Goal: Task Accomplishment & Management: Use online tool/utility

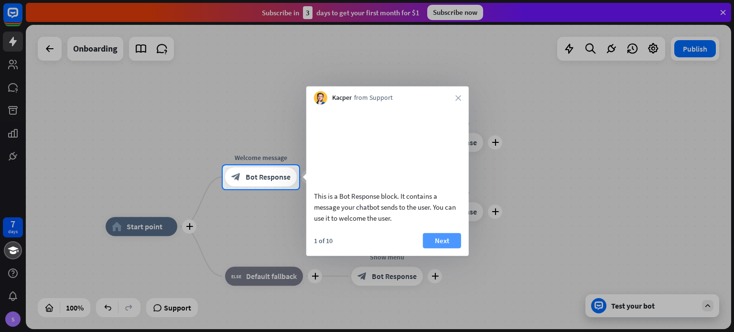
click at [446, 248] on button "Next" at bounding box center [442, 240] width 38 height 15
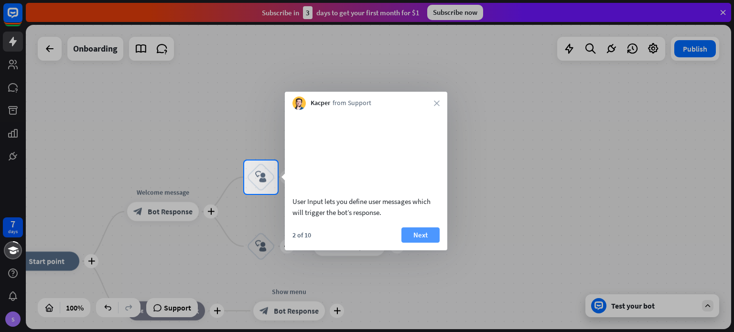
click at [426, 243] on button "Next" at bounding box center [420, 234] width 38 height 15
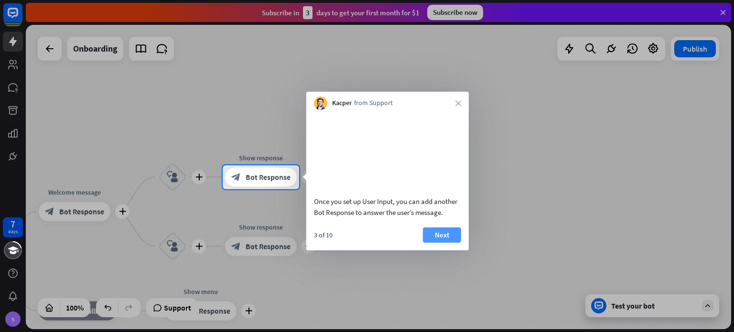
click at [445, 243] on button "Next" at bounding box center [442, 234] width 38 height 15
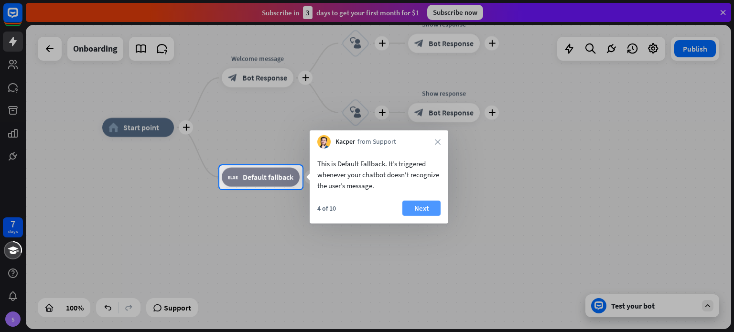
click at [424, 210] on button "Next" at bounding box center [421, 208] width 38 height 15
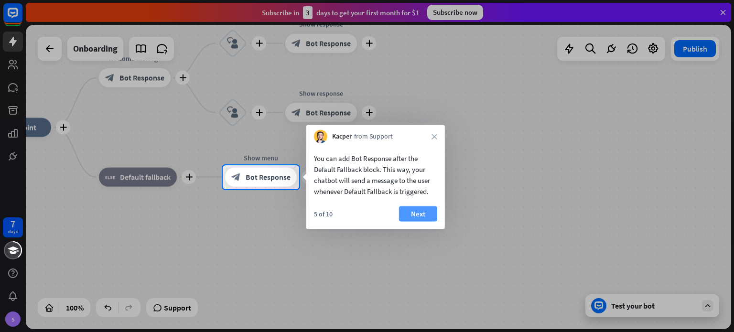
click at [423, 218] on button "Next" at bounding box center [418, 213] width 38 height 15
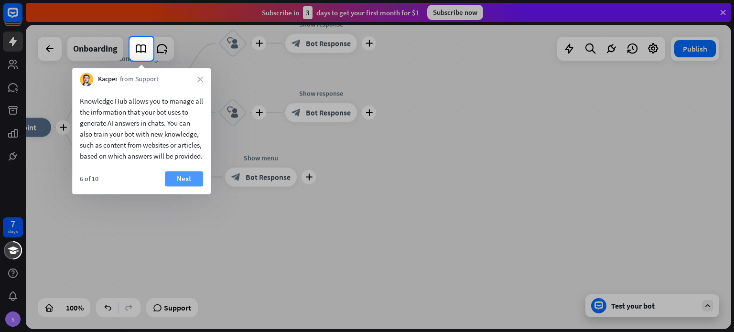
click at [181, 186] on button "Next" at bounding box center [184, 178] width 38 height 15
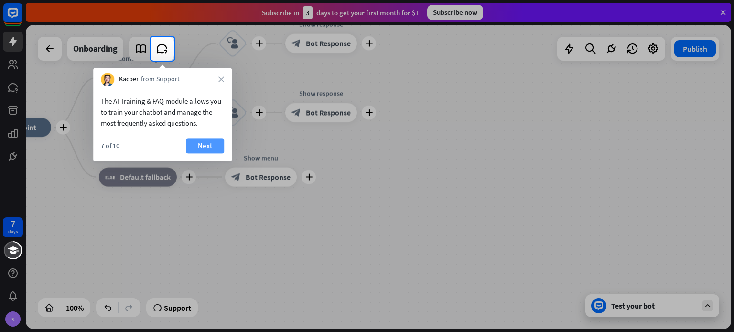
click at [195, 141] on button "Next" at bounding box center [205, 145] width 38 height 15
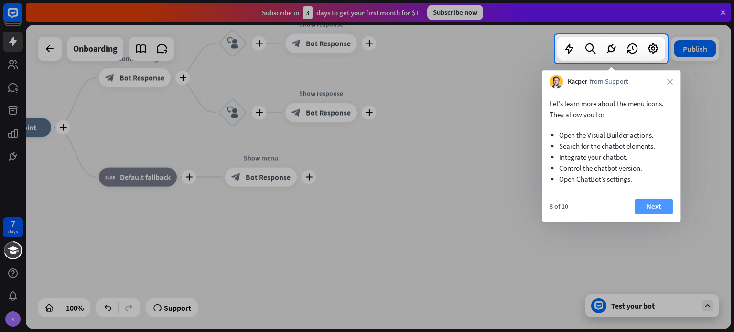
click at [642, 206] on button "Next" at bounding box center [654, 206] width 38 height 15
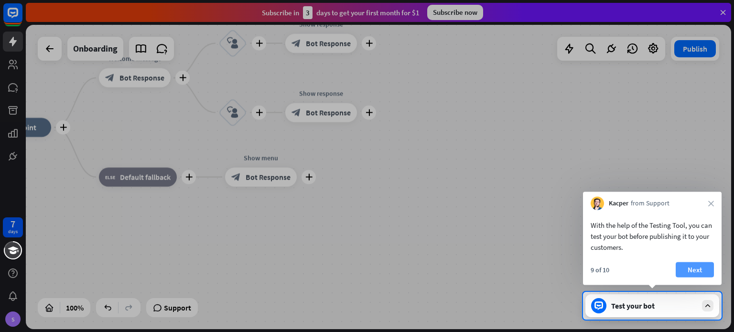
click at [692, 268] on button "Next" at bounding box center [695, 269] width 38 height 15
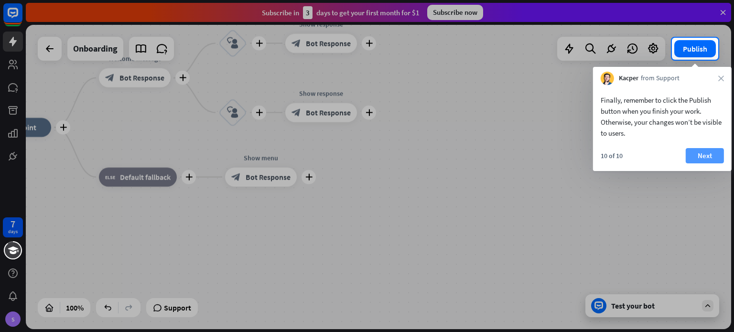
click at [706, 157] on button "Next" at bounding box center [705, 155] width 38 height 15
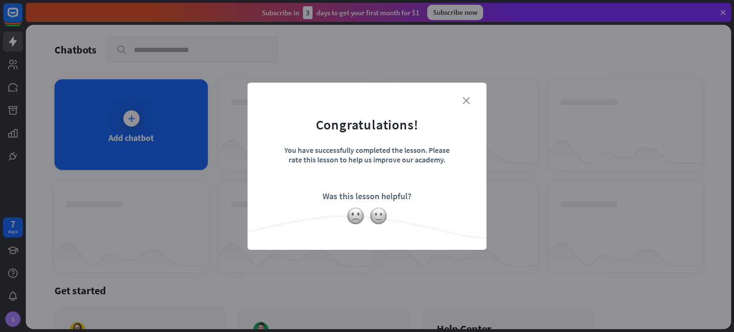
click at [466, 101] on icon "close" at bounding box center [466, 100] width 7 height 7
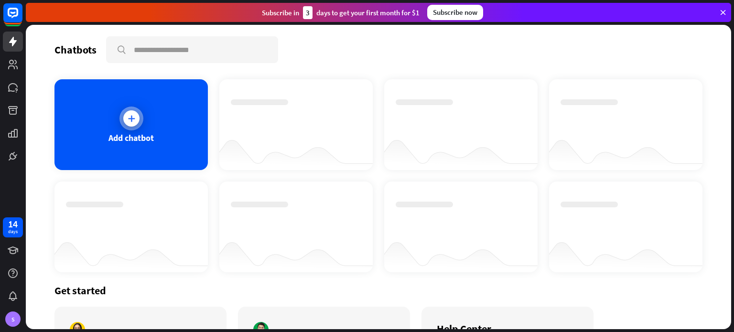
click at [127, 118] on icon at bounding box center [132, 119] width 10 height 10
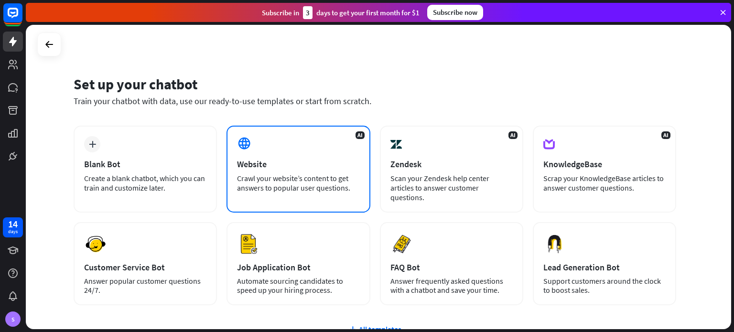
click at [292, 183] on div "Crawl your website’s content to get answers to popular user questions." at bounding box center [298, 182] width 122 height 19
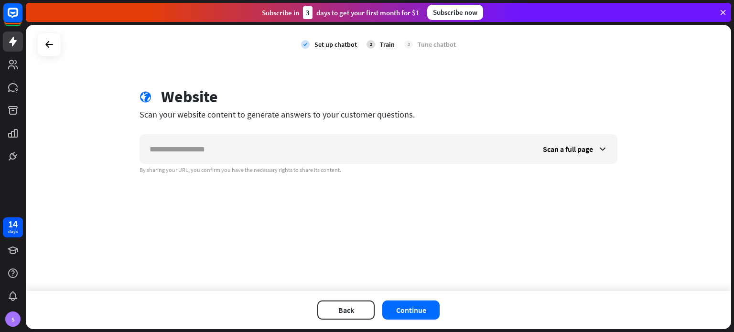
click at [438, 249] on div "check Set up chatbot 2 Train 3 Tune chatbot globe Website Scan your website con…" at bounding box center [378, 158] width 705 height 266
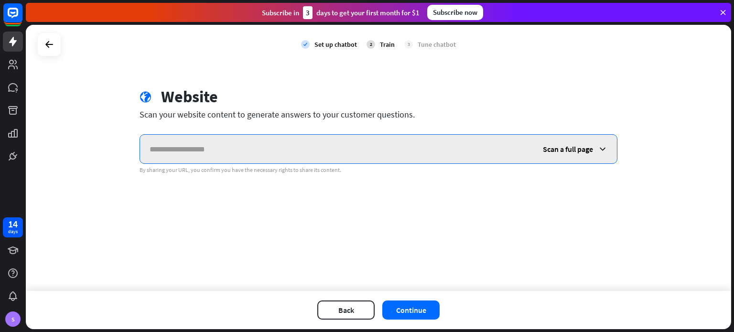
click at [324, 151] on input "text" at bounding box center [336, 149] width 393 height 29
paste input "**********"
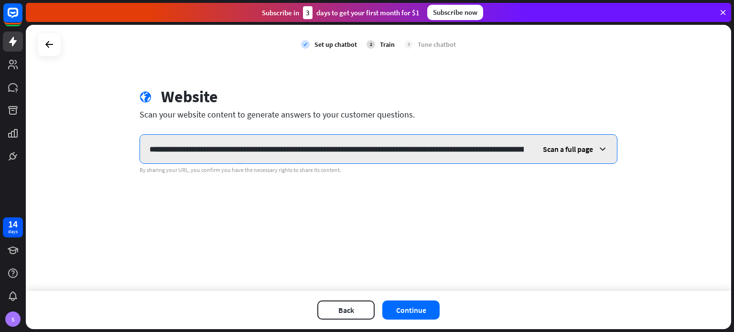
scroll to position [0, 7306]
type input "**********"
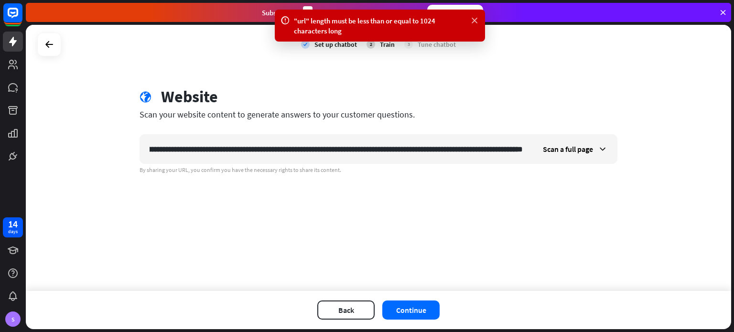
scroll to position [0, 0]
click at [479, 21] on icon at bounding box center [475, 21] width 10 height 10
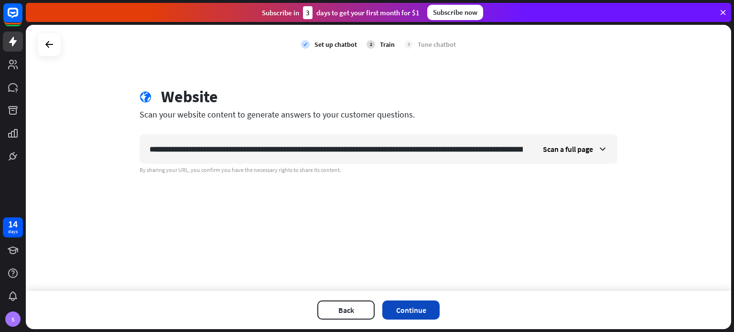
click at [420, 311] on button "Continue" at bounding box center [410, 310] width 57 height 19
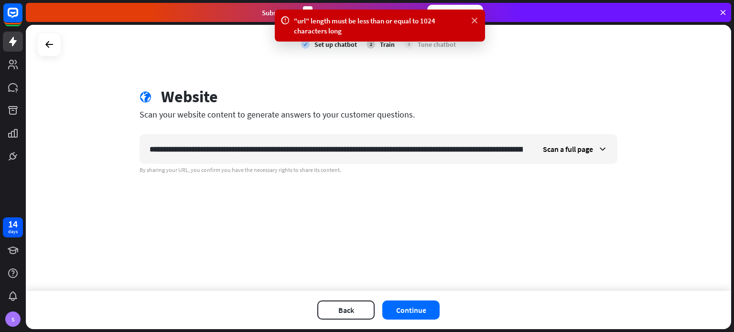
click at [473, 19] on icon at bounding box center [475, 21] width 10 height 10
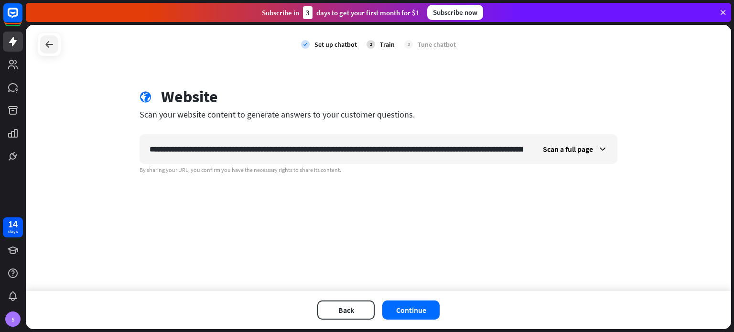
click at [47, 45] on icon at bounding box center [48, 44] width 11 height 11
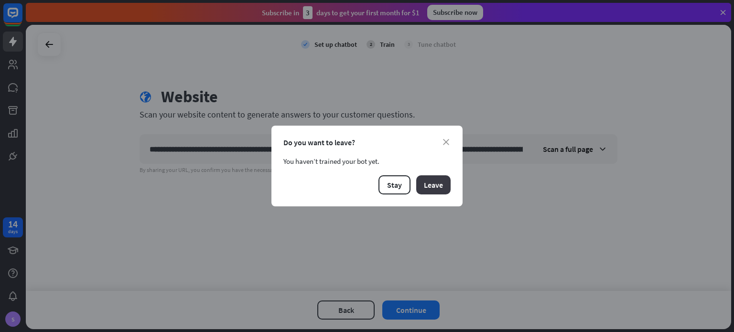
click at [438, 179] on button "Leave" at bounding box center [433, 184] width 34 height 19
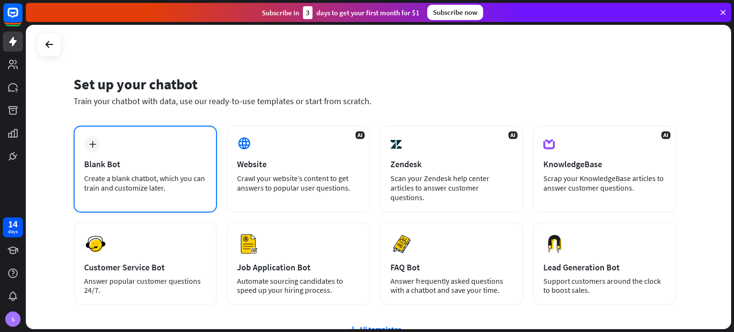
click at [208, 194] on div "plus Blank Bot Create a blank chatbot, which you can train and customize later." at bounding box center [145, 169] width 143 height 87
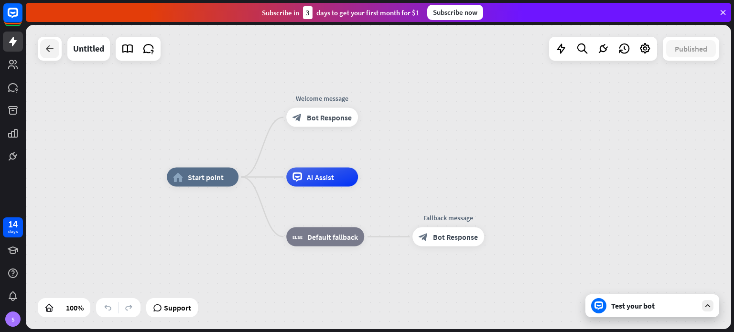
click at [46, 47] on icon at bounding box center [49, 48] width 11 height 11
